Goal: Information Seeking & Learning: Learn about a topic

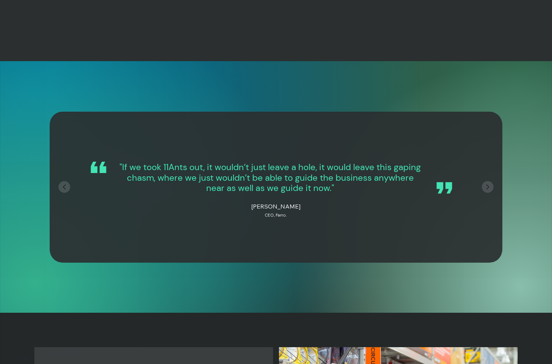
scroll to position [2829, 0]
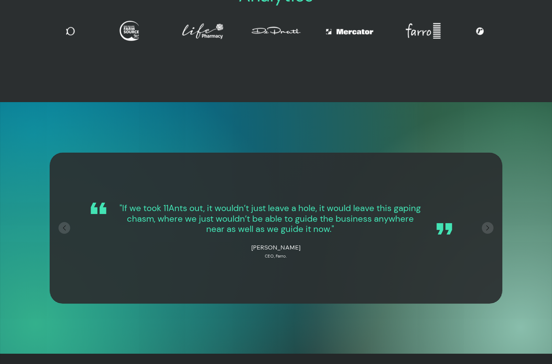
drag, startPoint x: 358, startPoint y: 225, endPoint x: 269, endPoint y: 225, distance: 88.9
click at [269, 253] on p "CEO, Farro." at bounding box center [275, 256] width 295 height 7
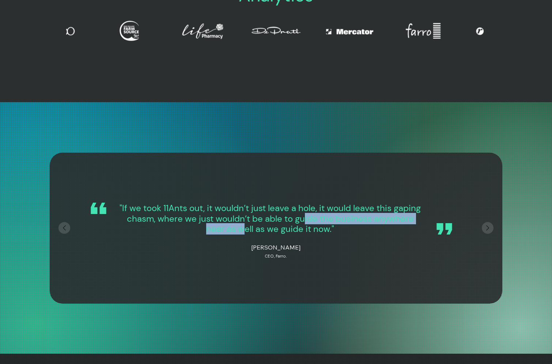
drag, startPoint x: 342, startPoint y: 184, endPoint x: 263, endPoint y: 200, distance: 80.3
click at [266, 203] on h4 ""If we took 11Ants out, it wouldn’t just leave a hole, it would leave this gapi…" at bounding box center [270, 218] width 301 height 31
click at [488, 223] on icon "Next" at bounding box center [488, 228] width 10 height 10
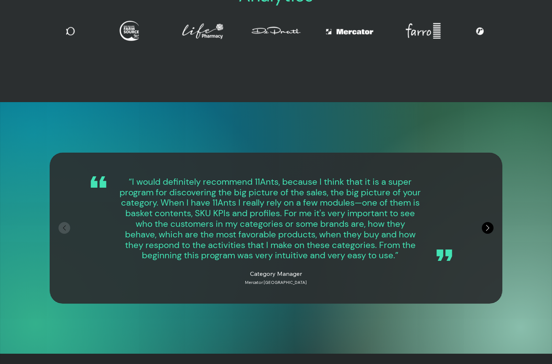
click at [488, 223] on icon "Next" at bounding box center [488, 228] width 10 height 10
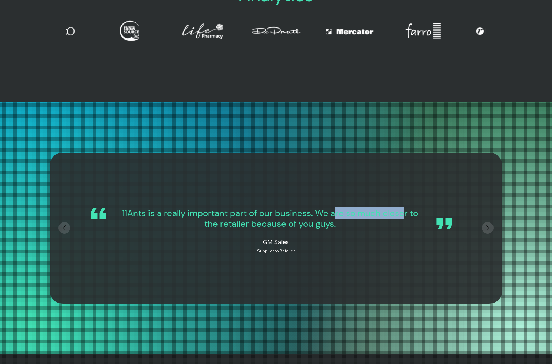
drag, startPoint x: 406, startPoint y: 185, endPoint x: 334, endPoint y: 184, distance: 72.8
click at [334, 208] on h4 "11Ants is a really important part of our business. We are so much closer to the…" at bounding box center [270, 218] width 301 height 21
drag, startPoint x: 400, startPoint y: 211, endPoint x: 304, endPoint y: 217, distance: 96.4
click at [304, 237] on div "GM Sales Supplier to Retailer" at bounding box center [275, 245] width 295 height 17
drag, startPoint x: 419, startPoint y: 164, endPoint x: 328, endPoint y: 172, distance: 91.8
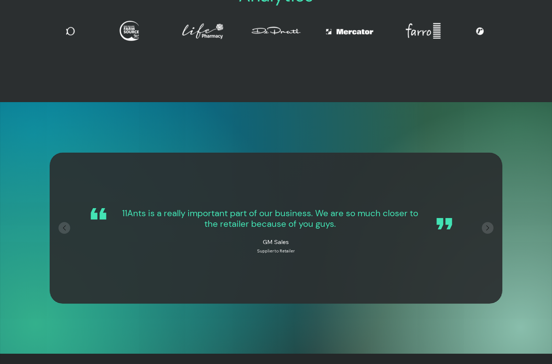
click at [330, 188] on div at bounding box center [276, 226] width 372 height 77
click at [484, 223] on icon "Next" at bounding box center [488, 228] width 10 height 10
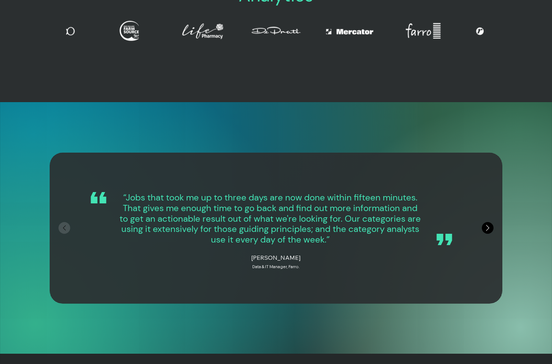
click at [484, 223] on icon "Next" at bounding box center [488, 228] width 10 height 10
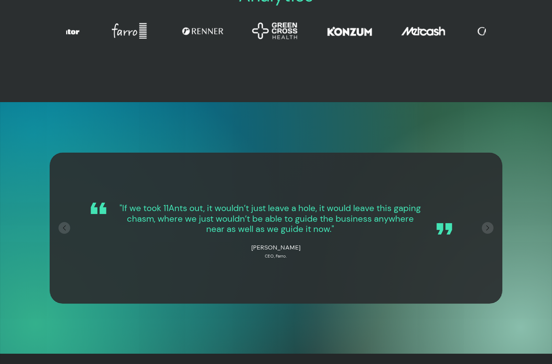
scroll to position [0, 849]
